Goal: Find specific page/section: Find specific page/section

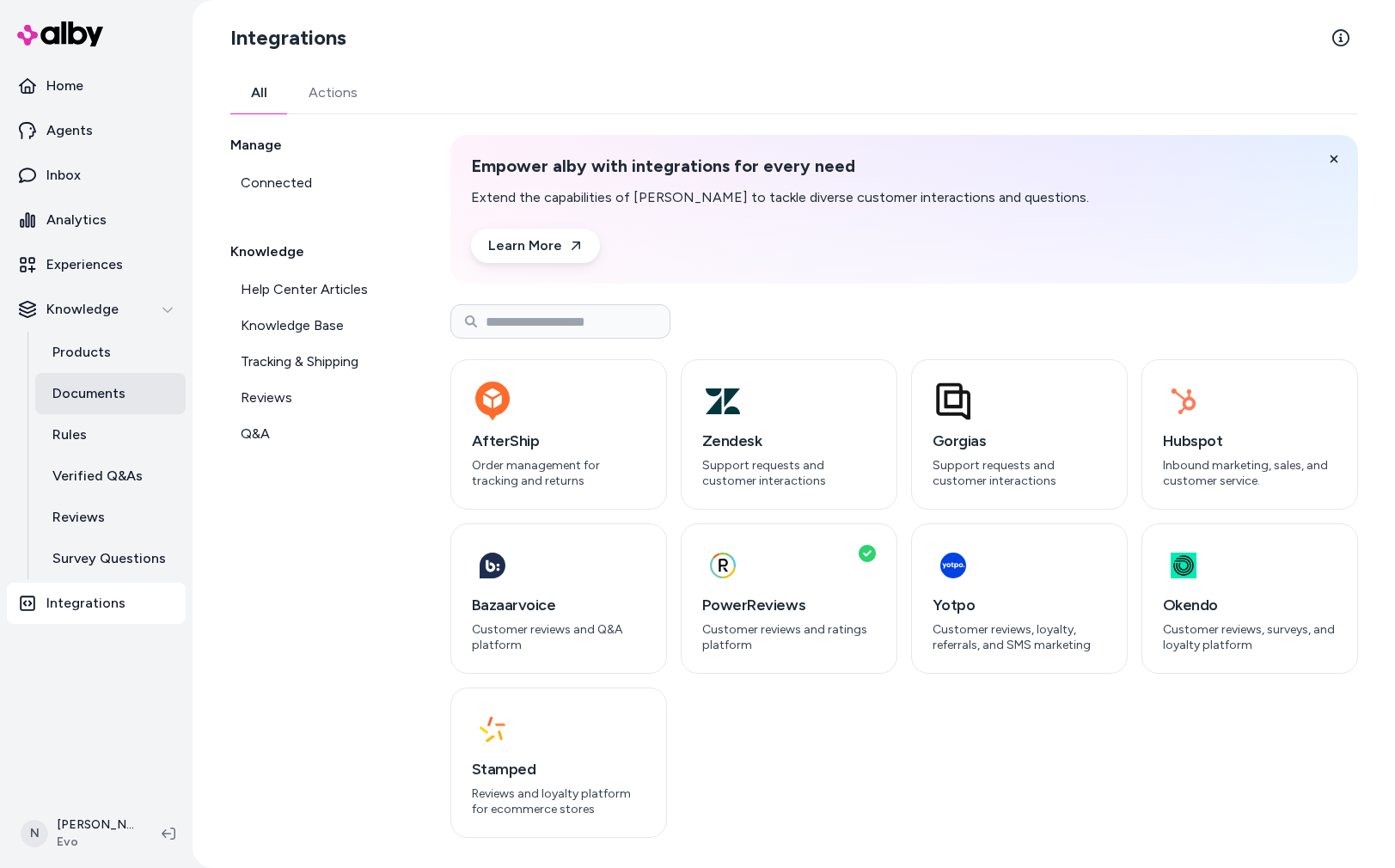
click at [90, 384] on p "Documents" at bounding box center [88, 394] width 73 height 20
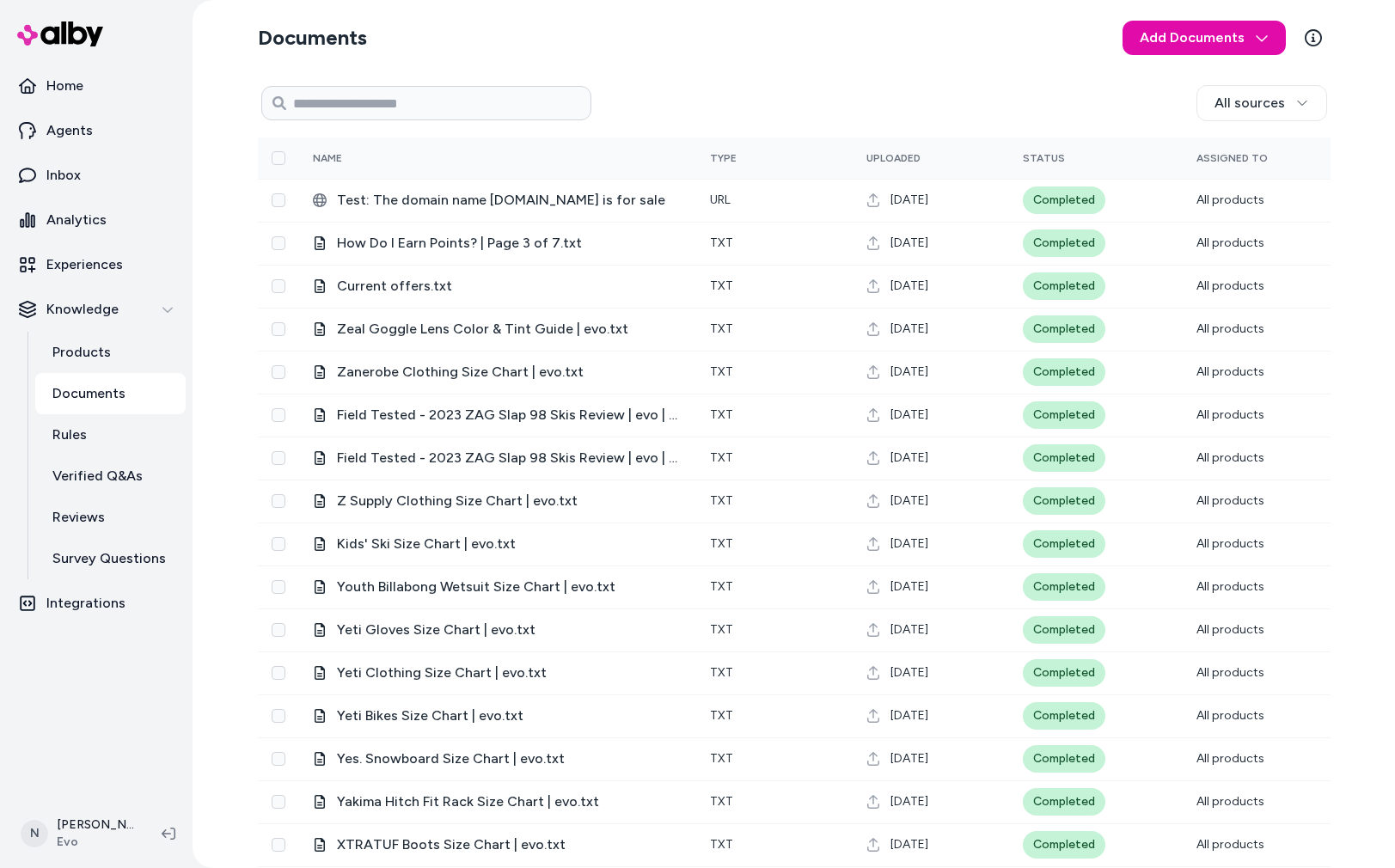
click at [775, 68] on div "Documents Add Documents All sources 0 Selected Edit Name Type Uploaded Status A…" at bounding box center [794, 526] width 1100 height 1051
click at [99, 354] on p "Products" at bounding box center [81, 352] width 59 height 20
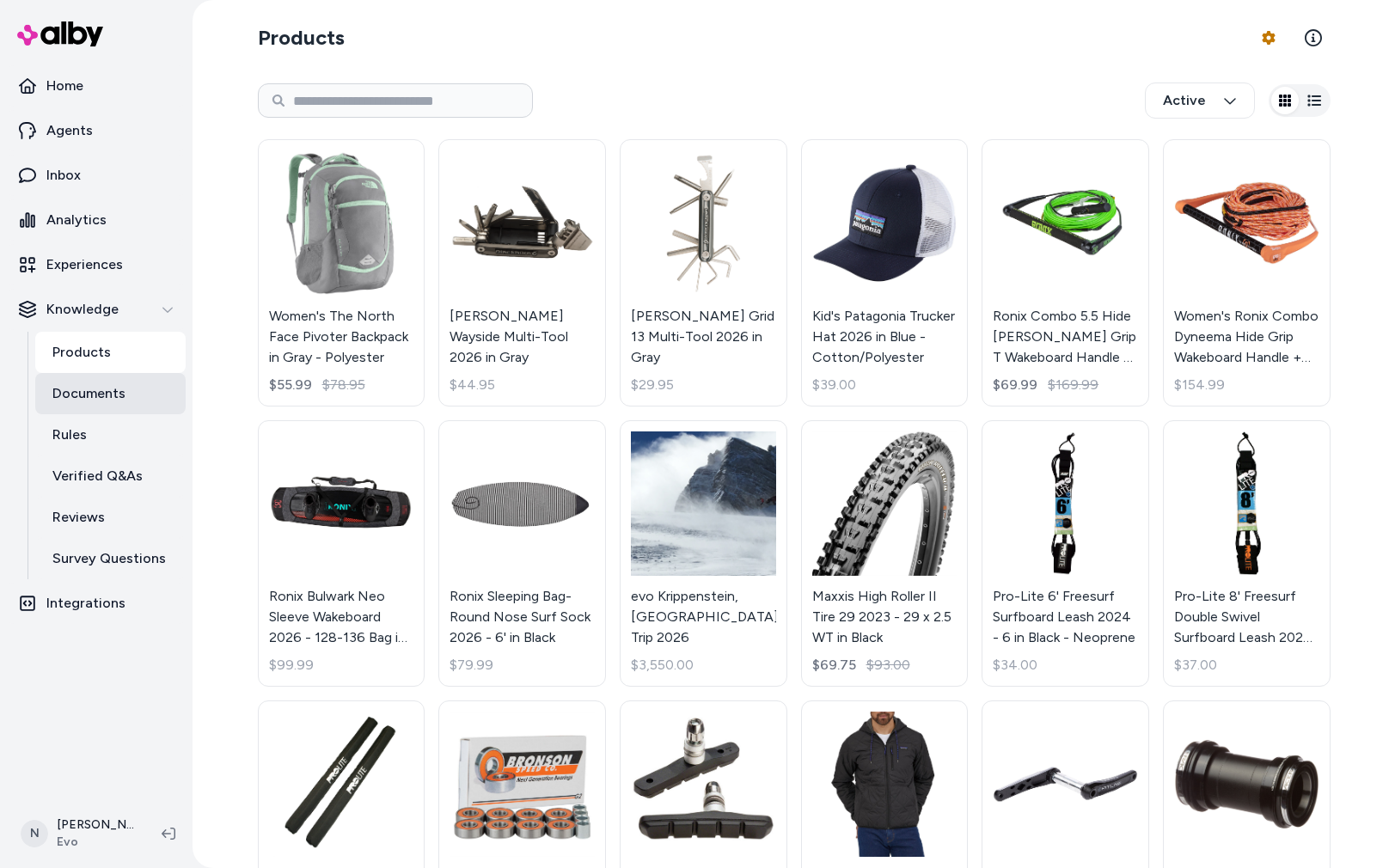
click at [84, 395] on p "Documents" at bounding box center [88, 394] width 73 height 20
